Goal: Information Seeking & Learning: Learn about a topic

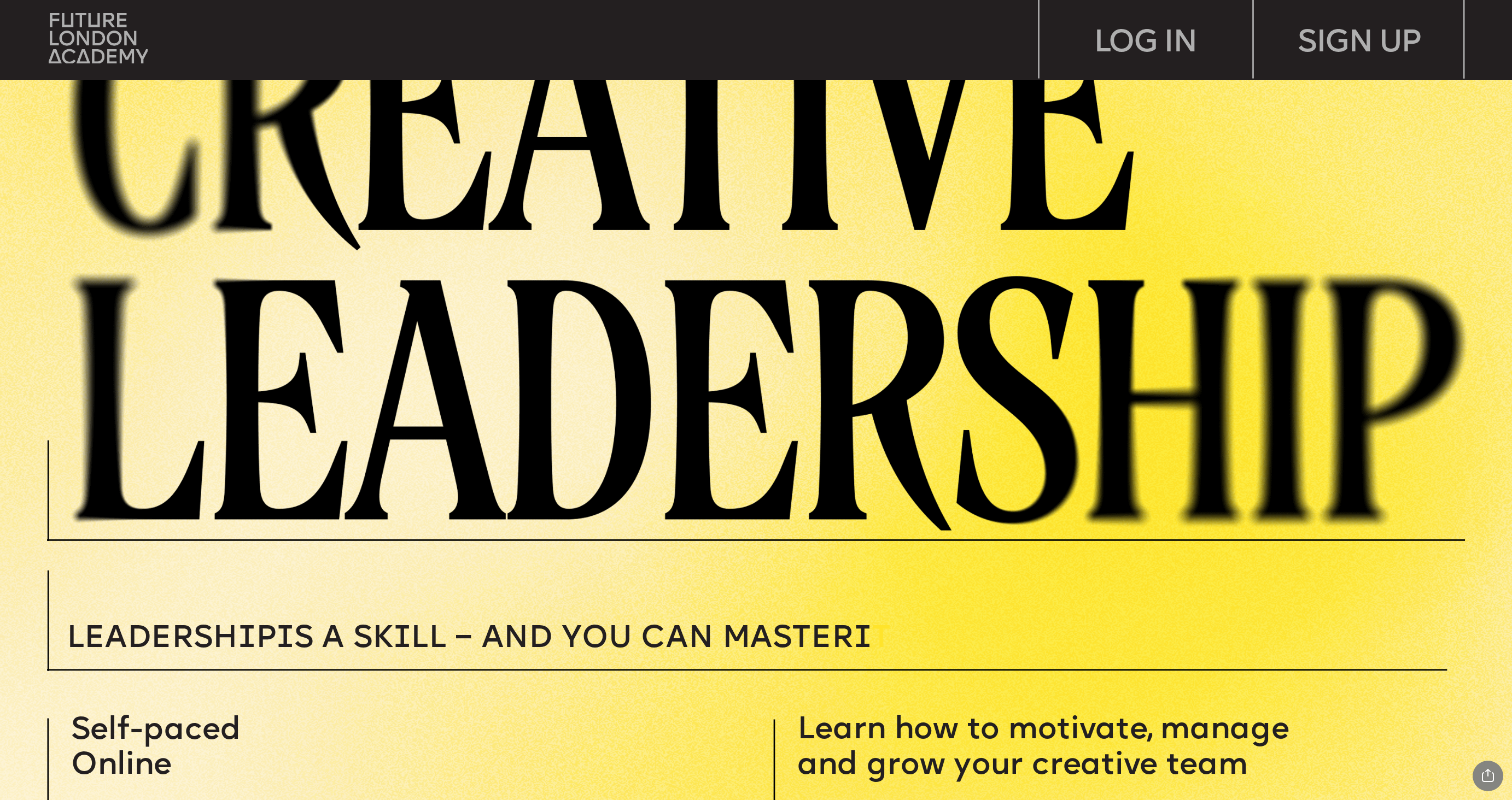
scroll to position [306, 0]
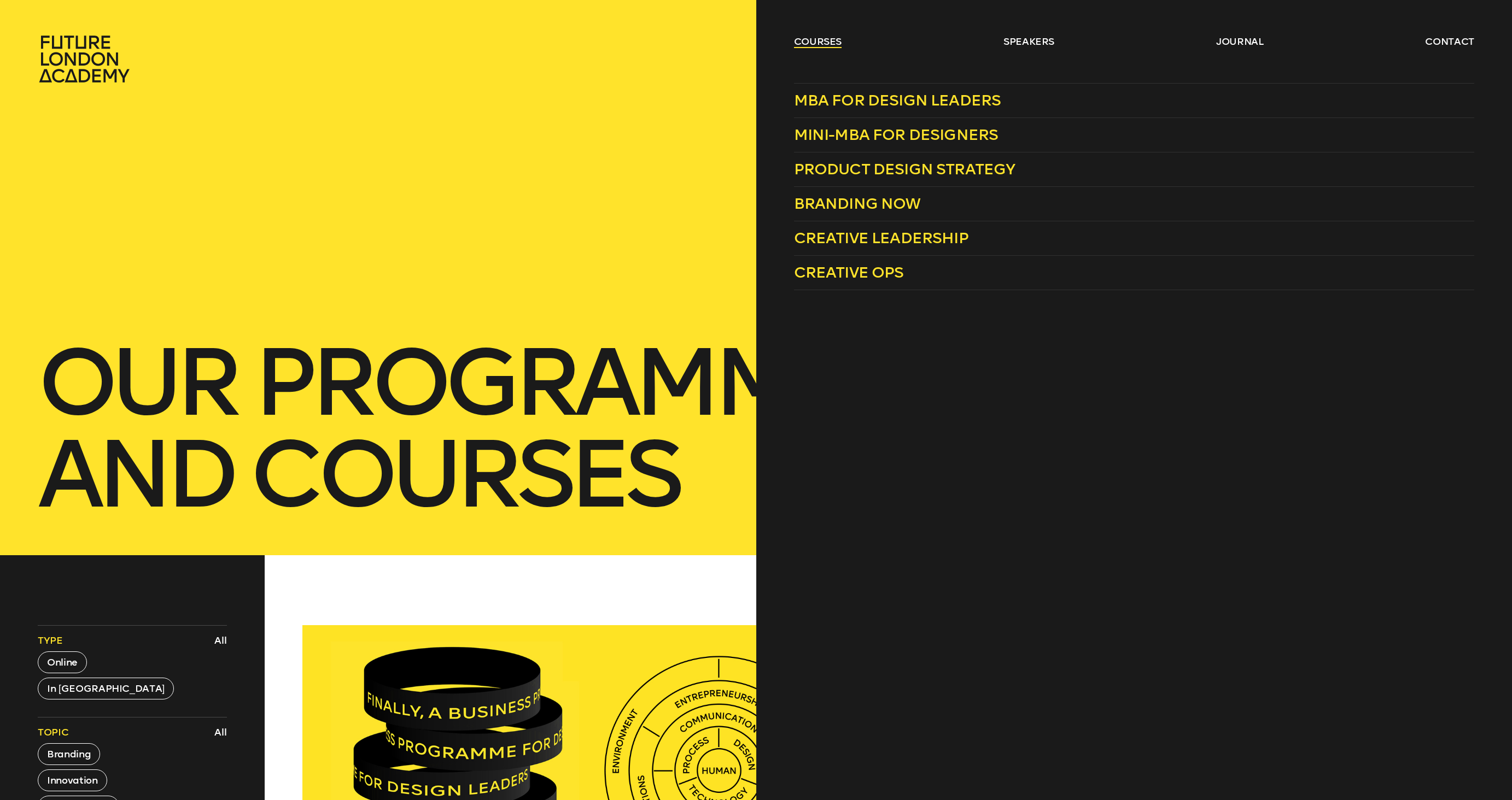
click at [819, 36] on link "courses" at bounding box center [818, 42] width 48 height 13
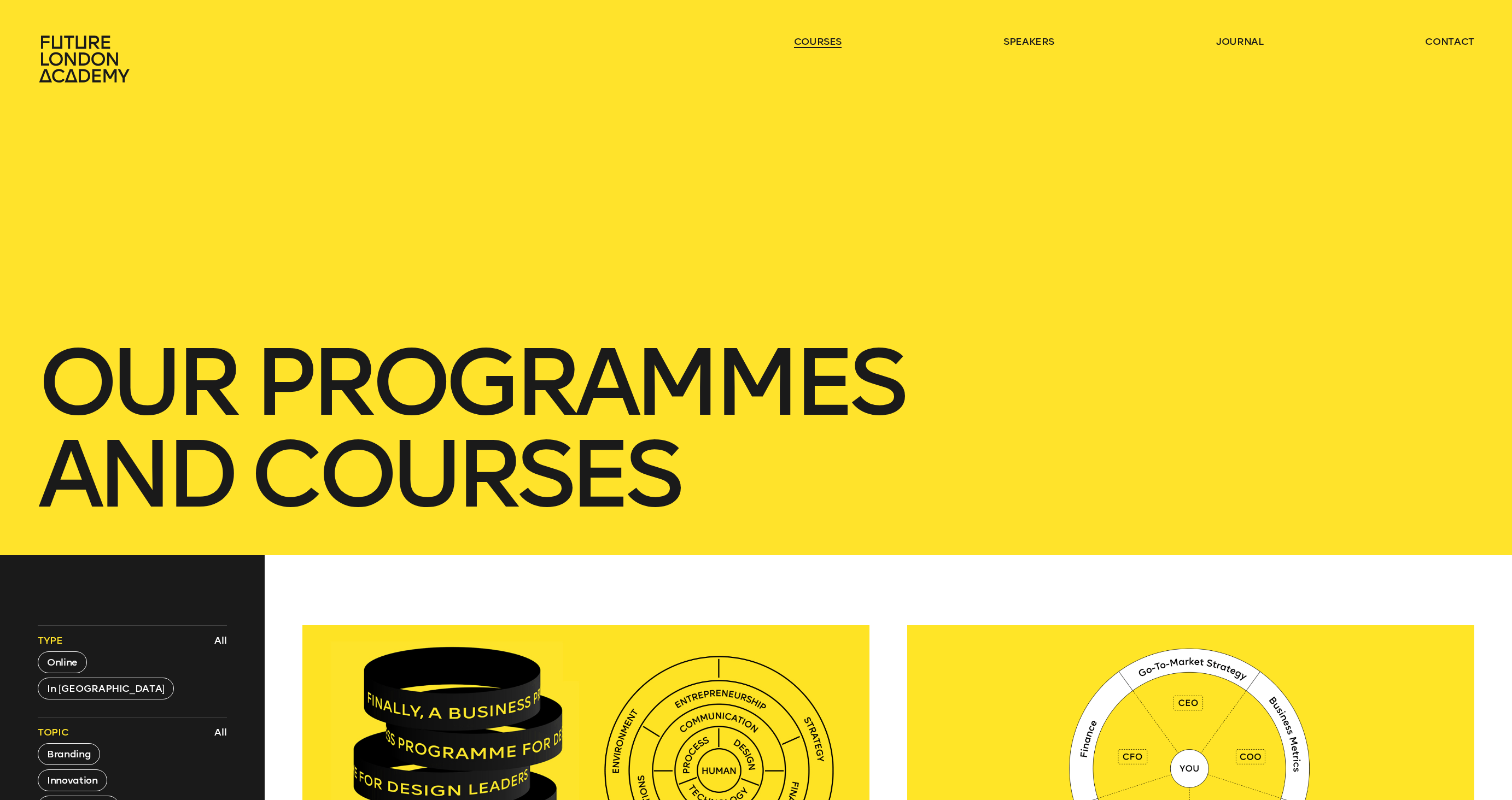
click at [821, 38] on link "courses" at bounding box center [818, 42] width 48 height 13
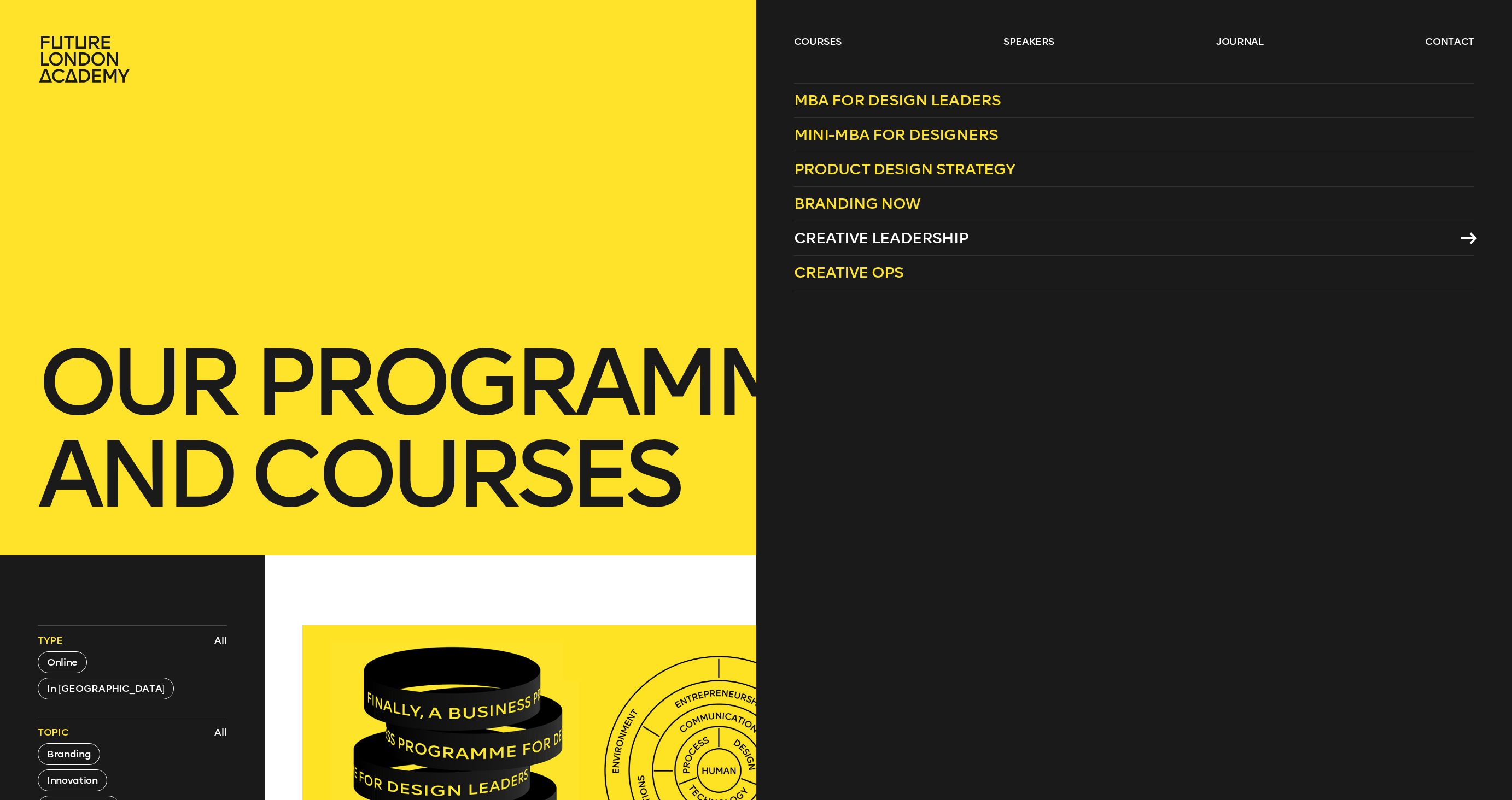
click at [912, 237] on span "Creative Leadership" at bounding box center [880, 237] width 174 height 18
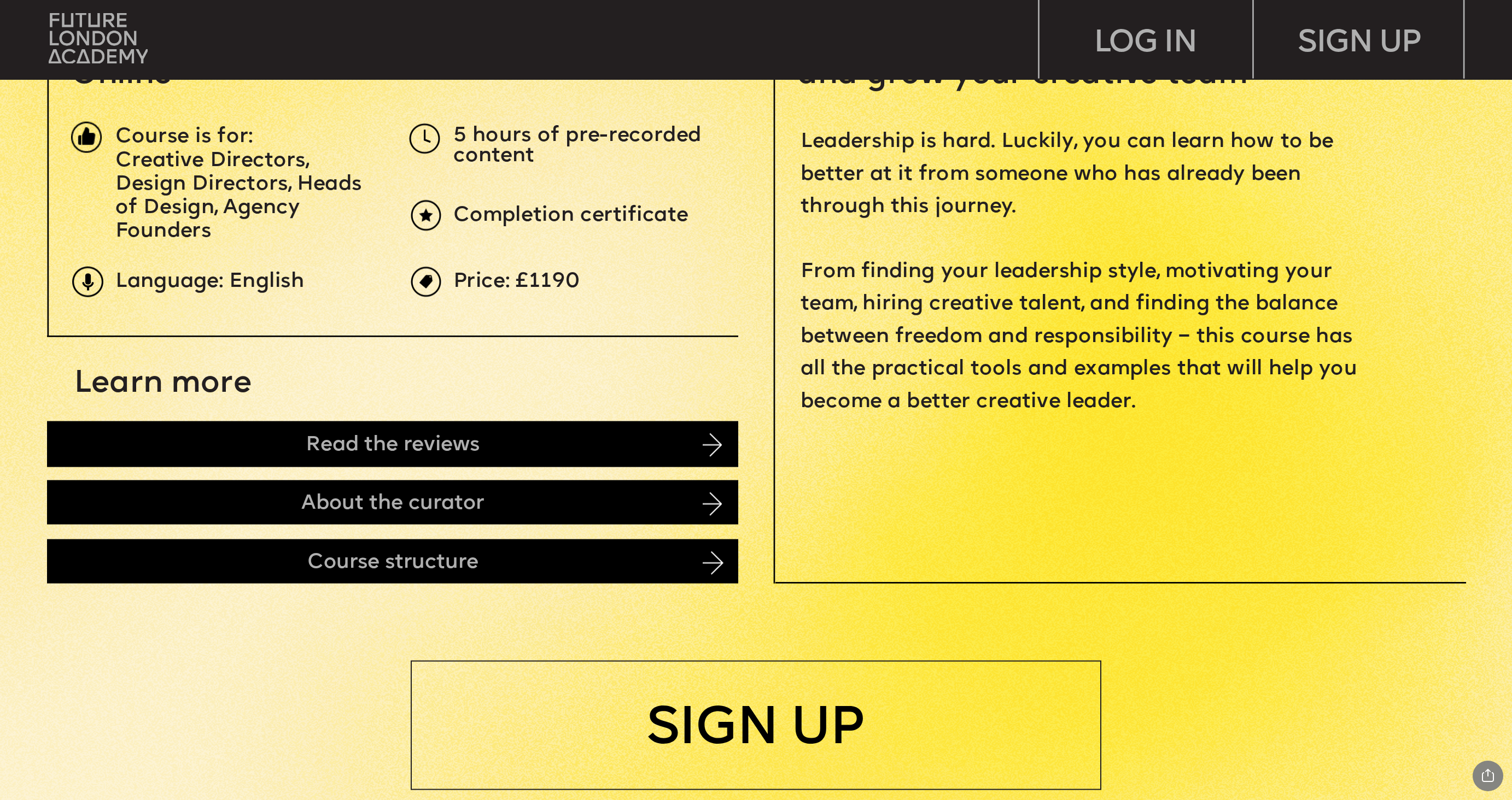
scroll to position [807, 0]
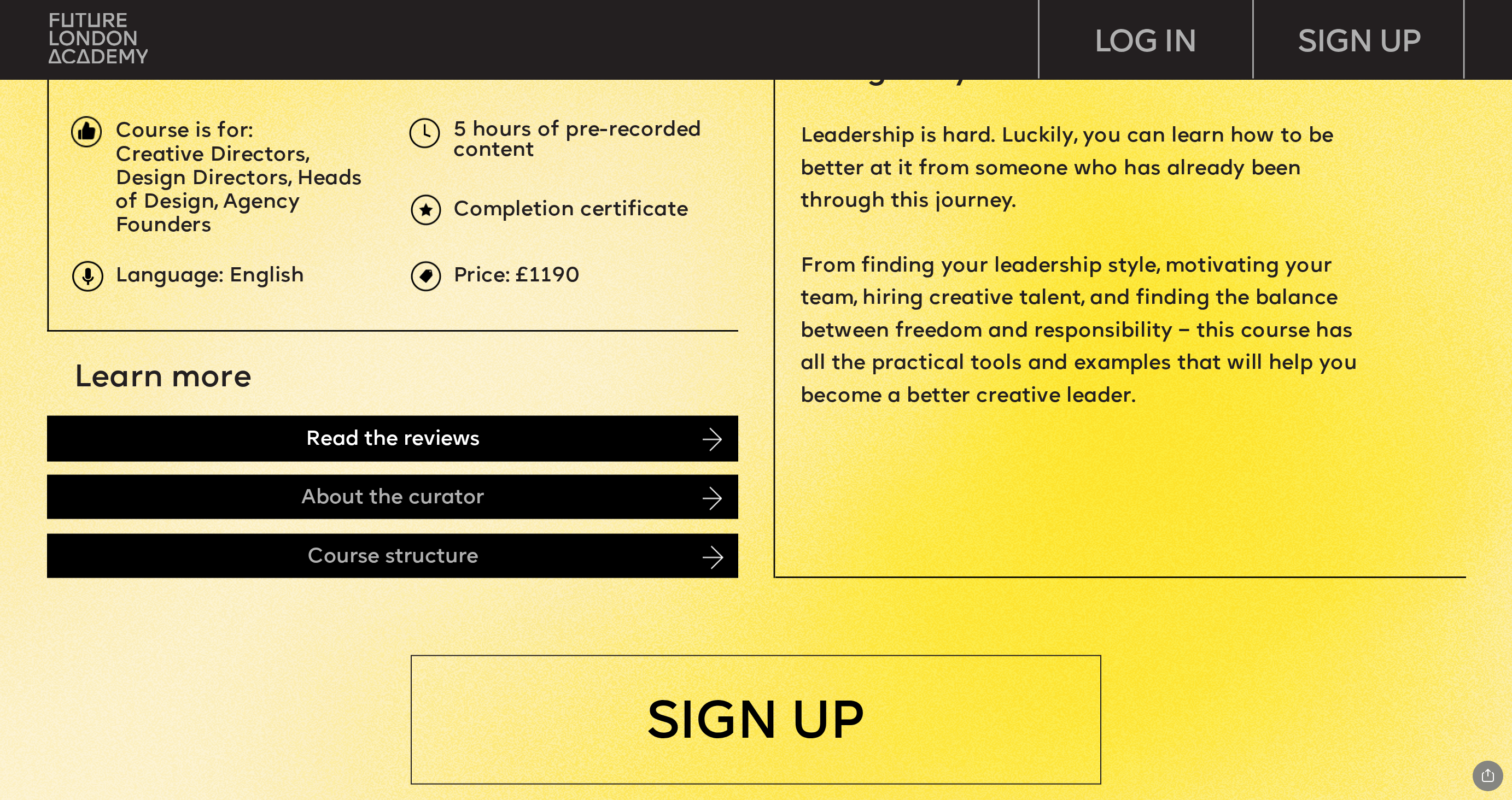
click at [275, 428] on div "Read the reviews" at bounding box center [392, 439] width 691 height 46
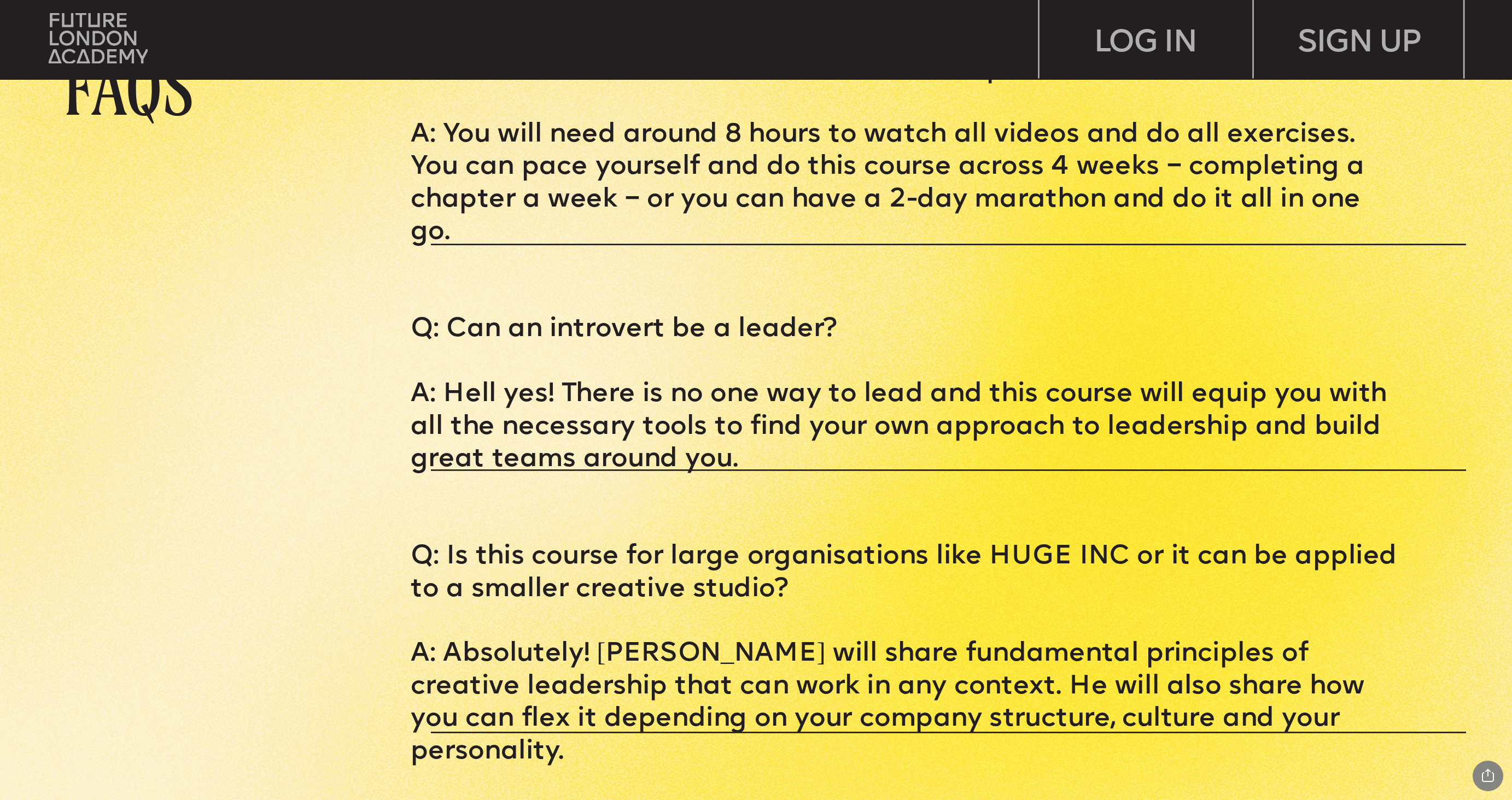
scroll to position [7464, 0]
